Goal: Information Seeking & Learning: Learn about a topic

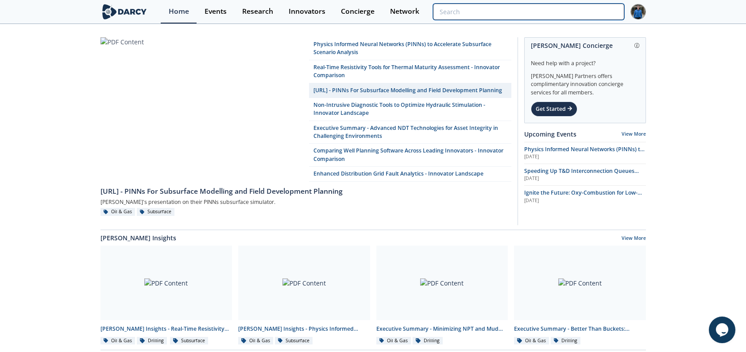
click at [598, 8] on input "search" at bounding box center [528, 12] width 191 height 16
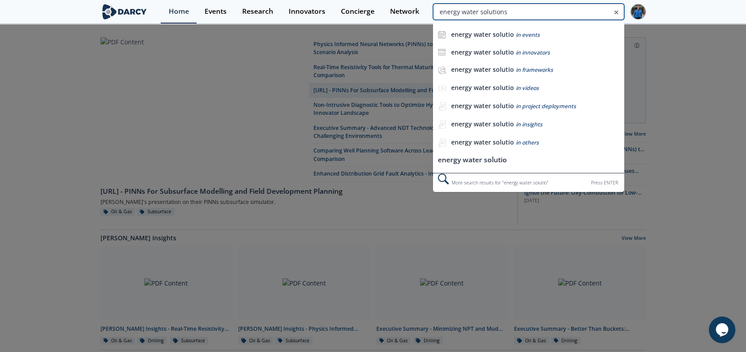
type input "energy water solutions"
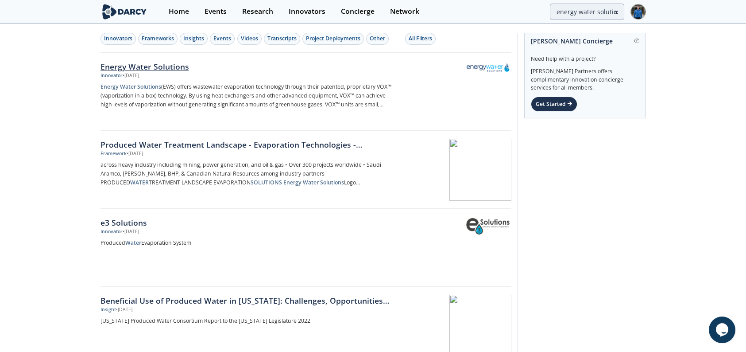
click at [164, 66] on div "Energy Water Solutions" at bounding box center [247, 67] width 293 height 12
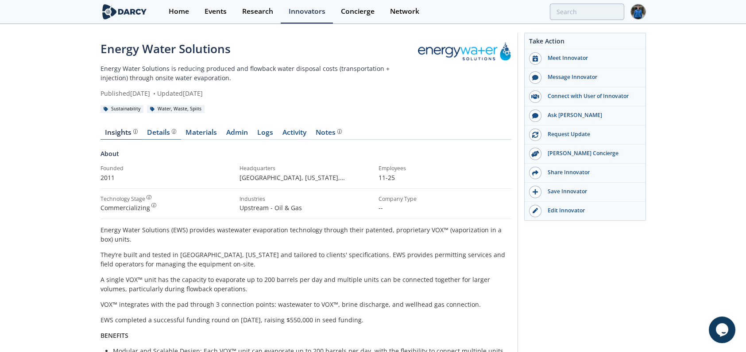
click at [157, 136] on div "Details" at bounding box center [161, 132] width 29 height 7
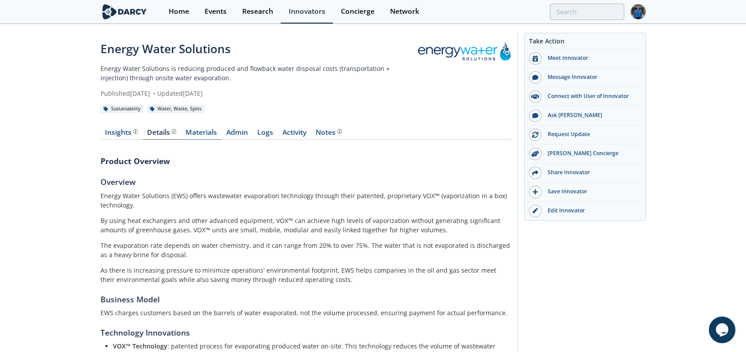
click at [188, 133] on link "Materials" at bounding box center [201, 134] width 41 height 11
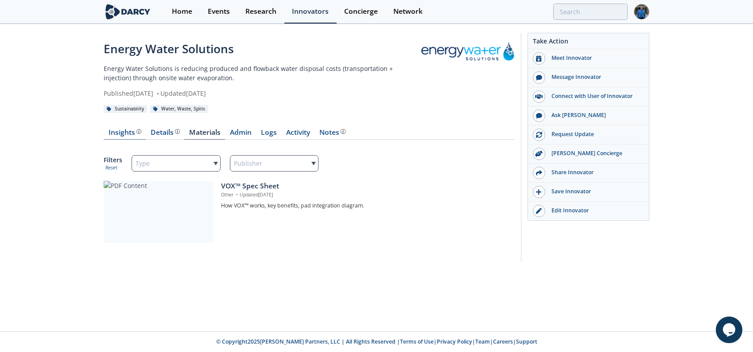
click at [118, 132] on div "Insights" at bounding box center [125, 132] width 33 height 7
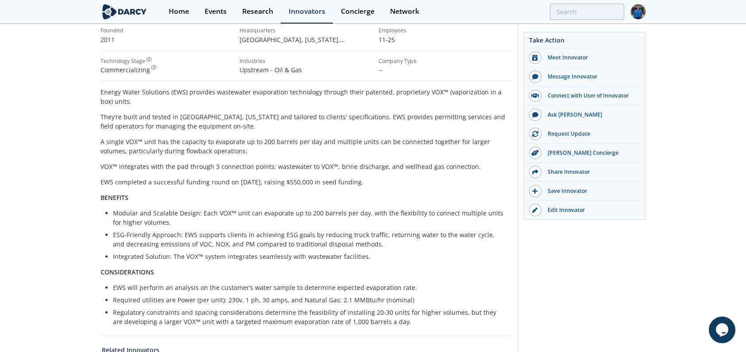
scroll to position [44, 0]
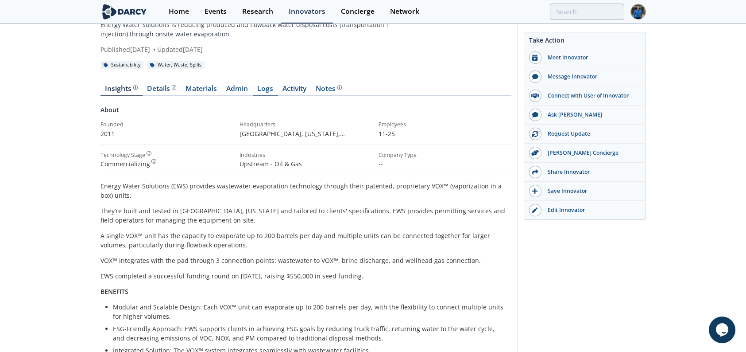
click at [270, 85] on link "Logs" at bounding box center [265, 90] width 25 height 11
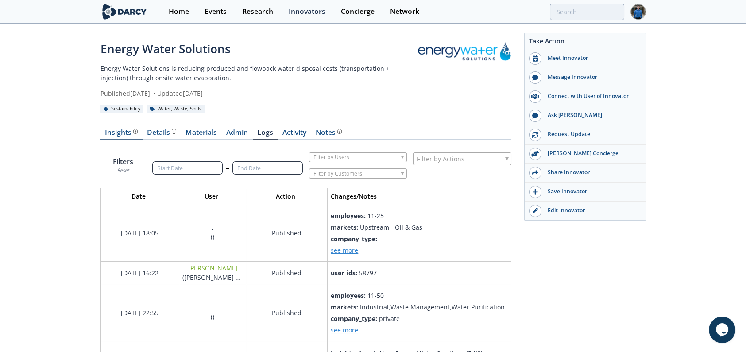
click at [116, 129] on div "Insights" at bounding box center [121, 132] width 33 height 7
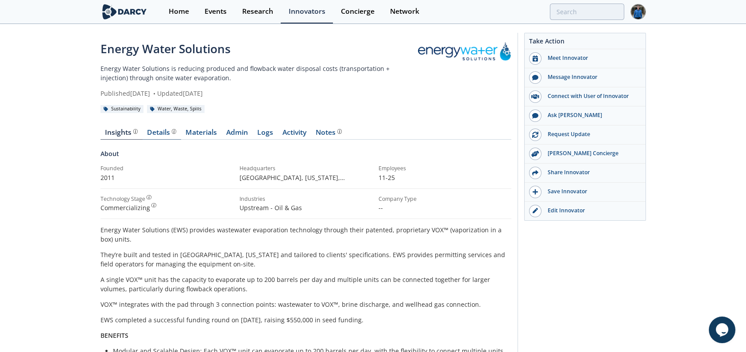
click at [163, 134] on div "Details" at bounding box center [161, 132] width 29 height 7
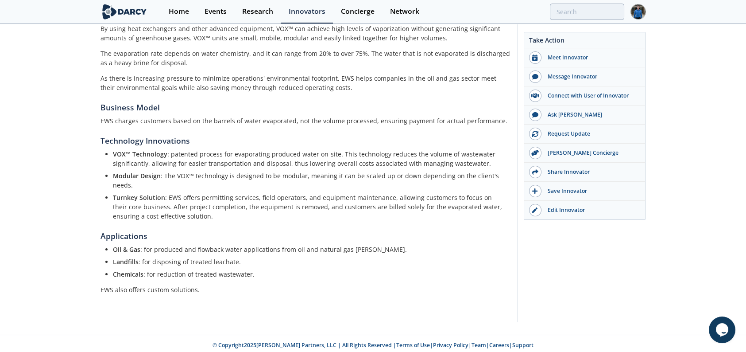
scroll to position [194, 0]
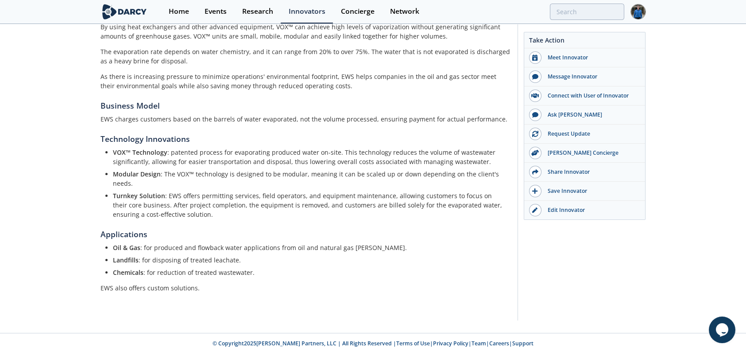
click at [256, 156] on li "VOX™ Technology : patented process for evaporating produced water on-site. This…" at bounding box center [309, 157] width 392 height 19
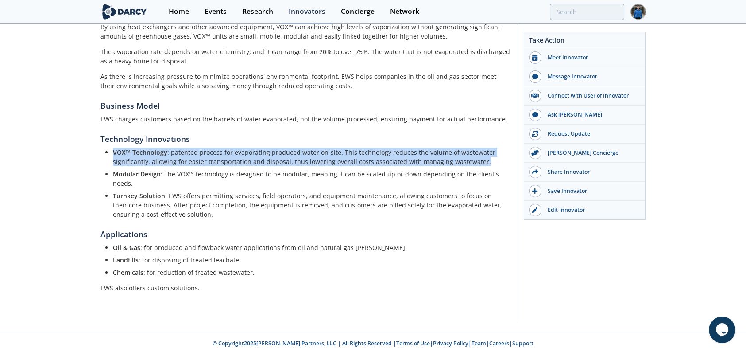
click at [256, 156] on li "VOX™ Technology : patented process for evaporating produced water on-site. This…" at bounding box center [309, 157] width 392 height 19
click at [269, 160] on li "VOX™ Technology : patented process for evaporating produced water on-site. This…" at bounding box center [309, 157] width 392 height 19
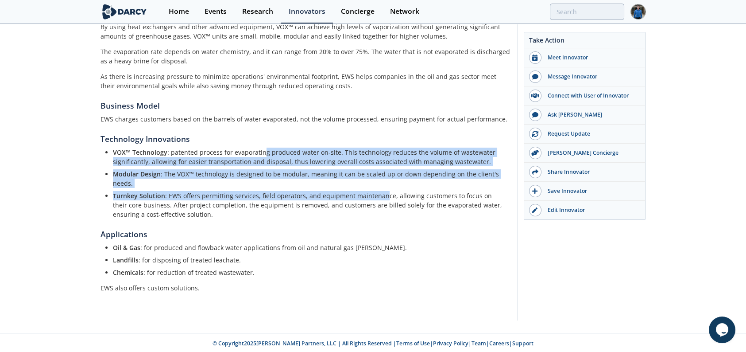
drag, startPoint x: 261, startPoint y: 148, endPoint x: 385, endPoint y: 201, distance: 134.9
click at [385, 200] on ul "VOX™ Technology : patented process for evaporating produced water on-site. This…" at bounding box center [306, 183] width 399 height 71
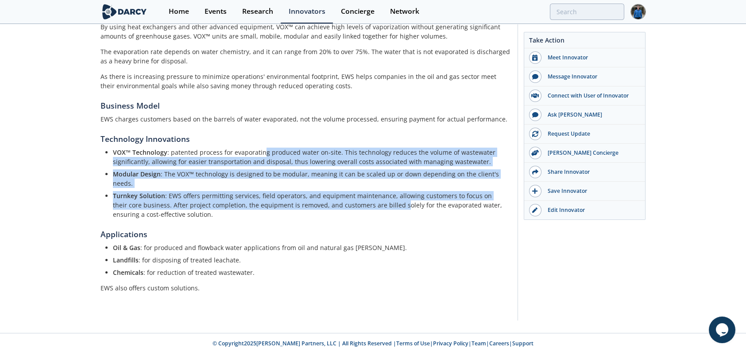
click at [385, 201] on li "Turnkey Solution : EWS offers permitting services, field operators, and equipme…" at bounding box center [309, 205] width 392 height 28
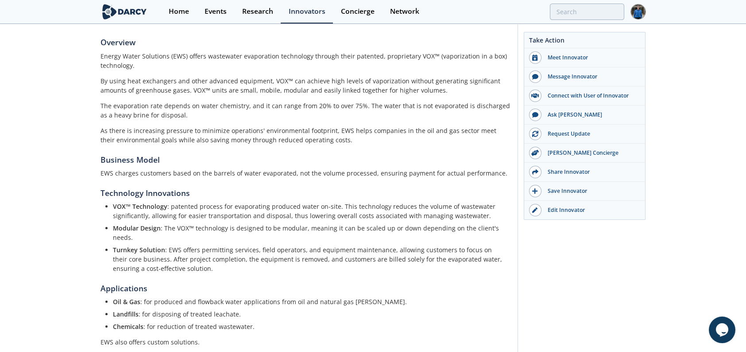
scroll to position [16, 0]
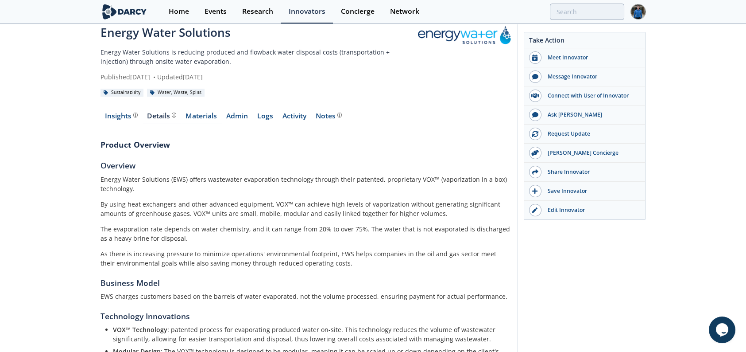
click at [213, 113] on link "Materials" at bounding box center [201, 118] width 41 height 11
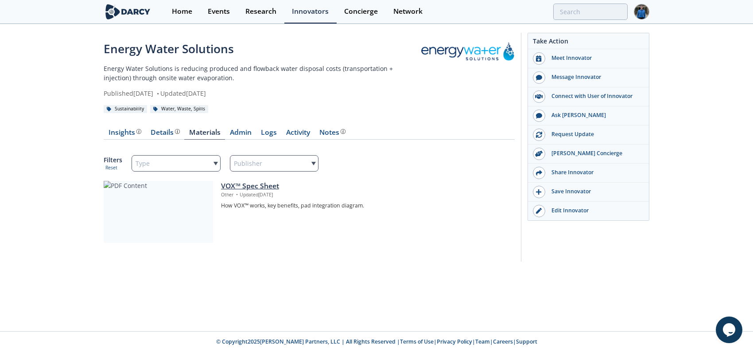
click at [242, 185] on div "VOX™ Spec Sheet" at bounding box center [364, 186] width 287 height 11
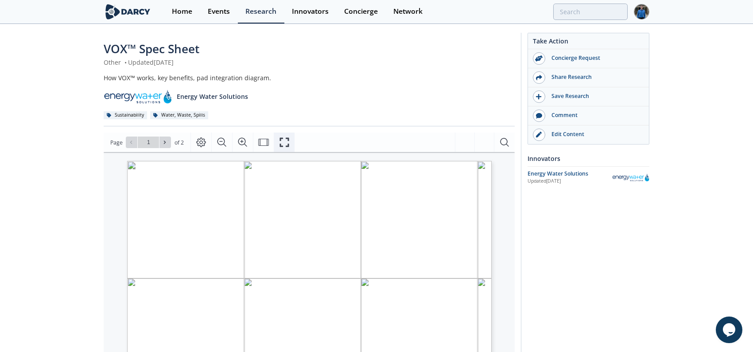
click at [283, 142] on icon "Fullscreen" at bounding box center [284, 142] width 11 height 11
